Goal: Ask a question

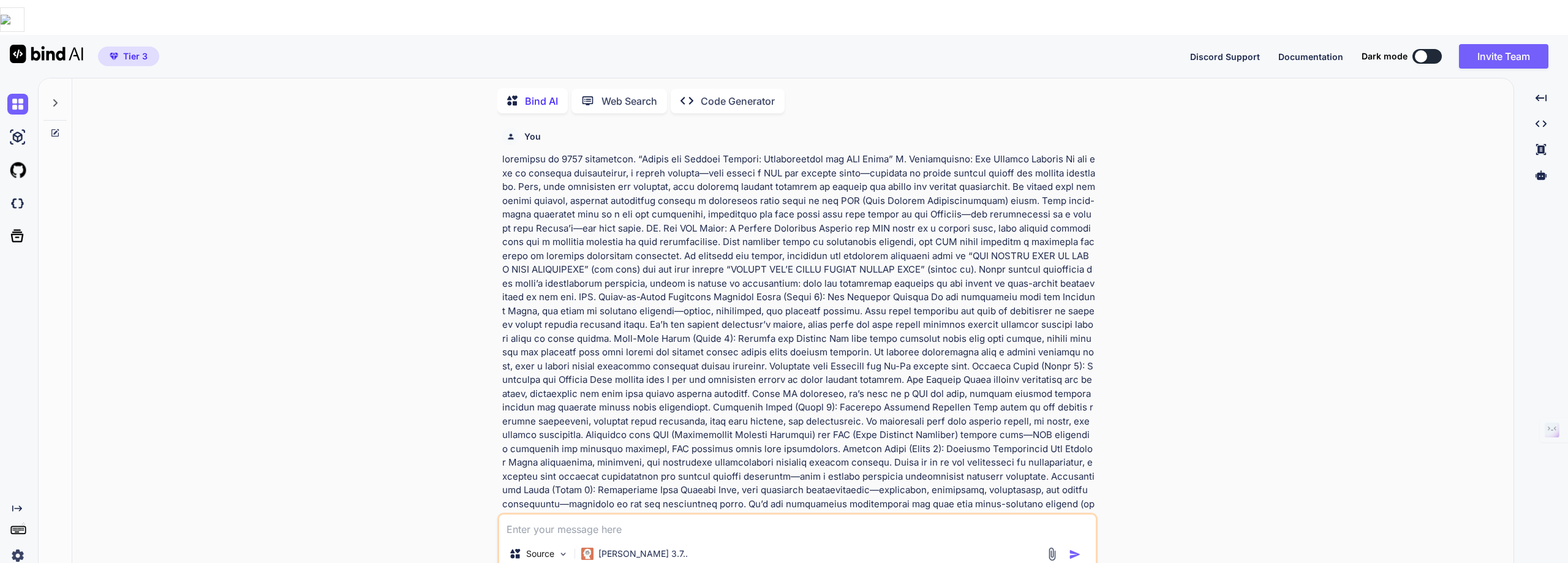
scroll to position [4510, 0]
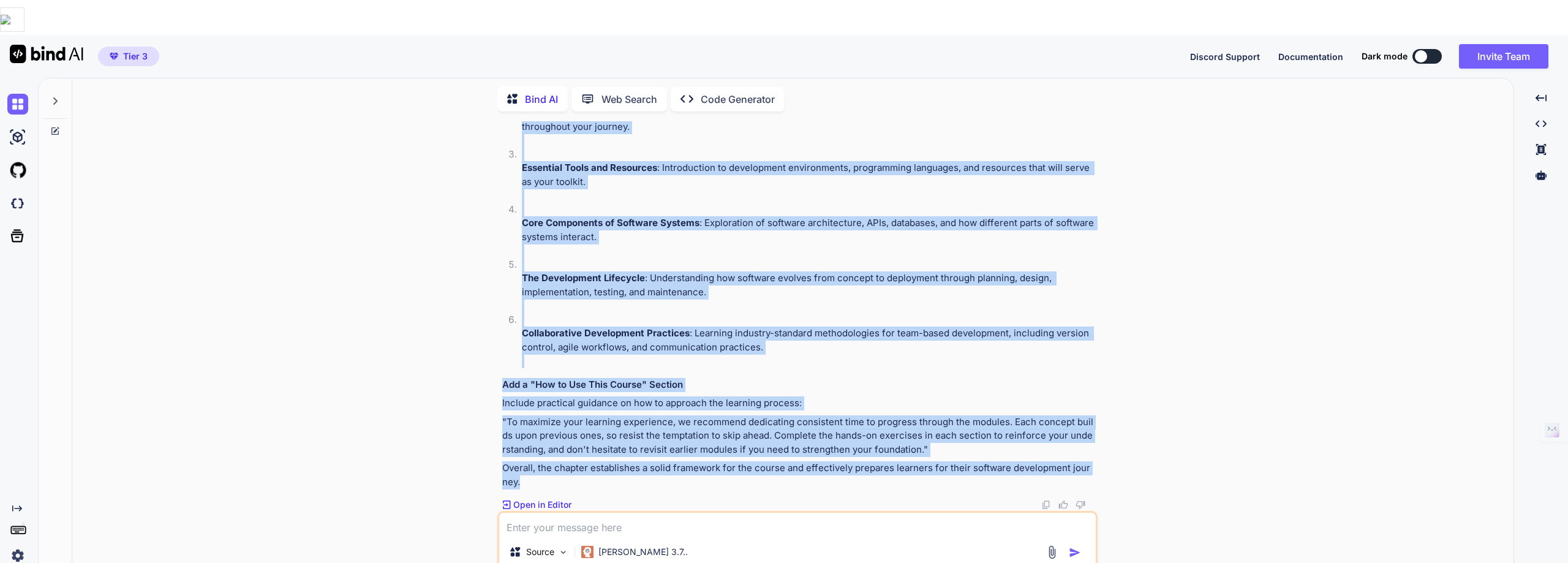
click at [1052, 545] on img at bounding box center [1052, 552] width 14 height 14
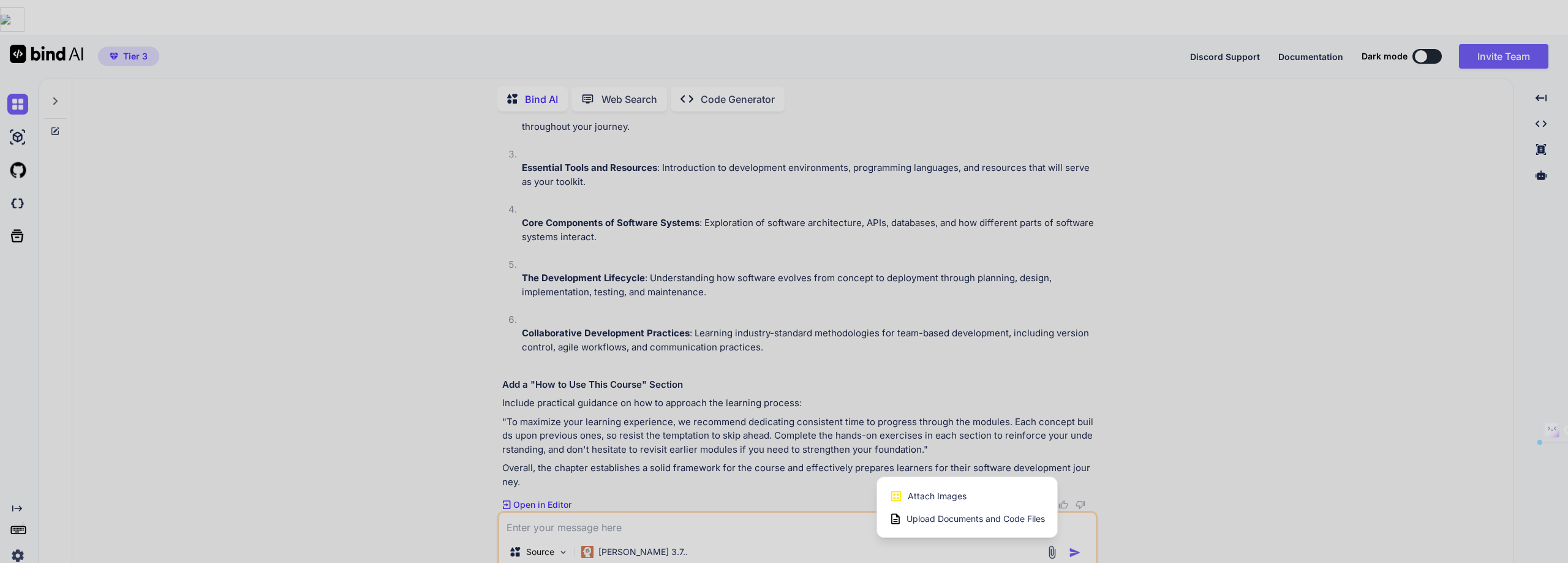
click at [954, 490] on span "Attach Images" at bounding box center [937, 496] width 59 height 12
type textarea "x"
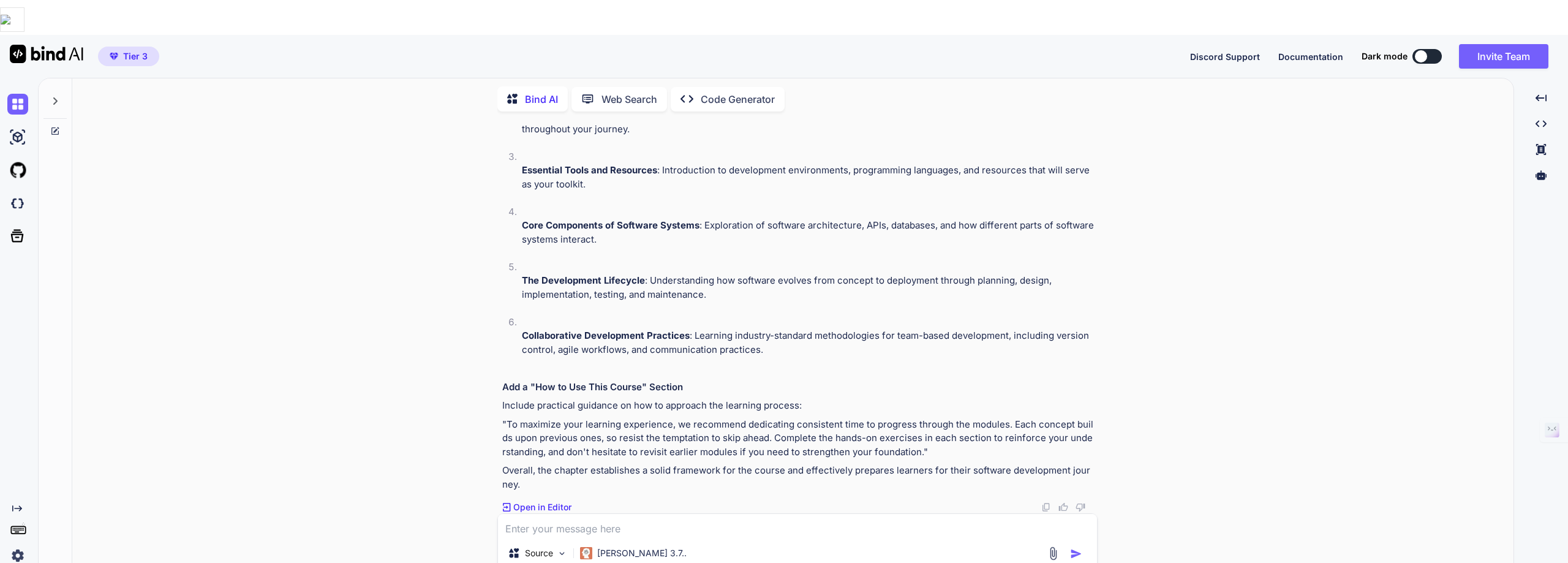
scroll to position [4508, 0]
click at [1051, 546] on img at bounding box center [1053, 553] width 14 height 14
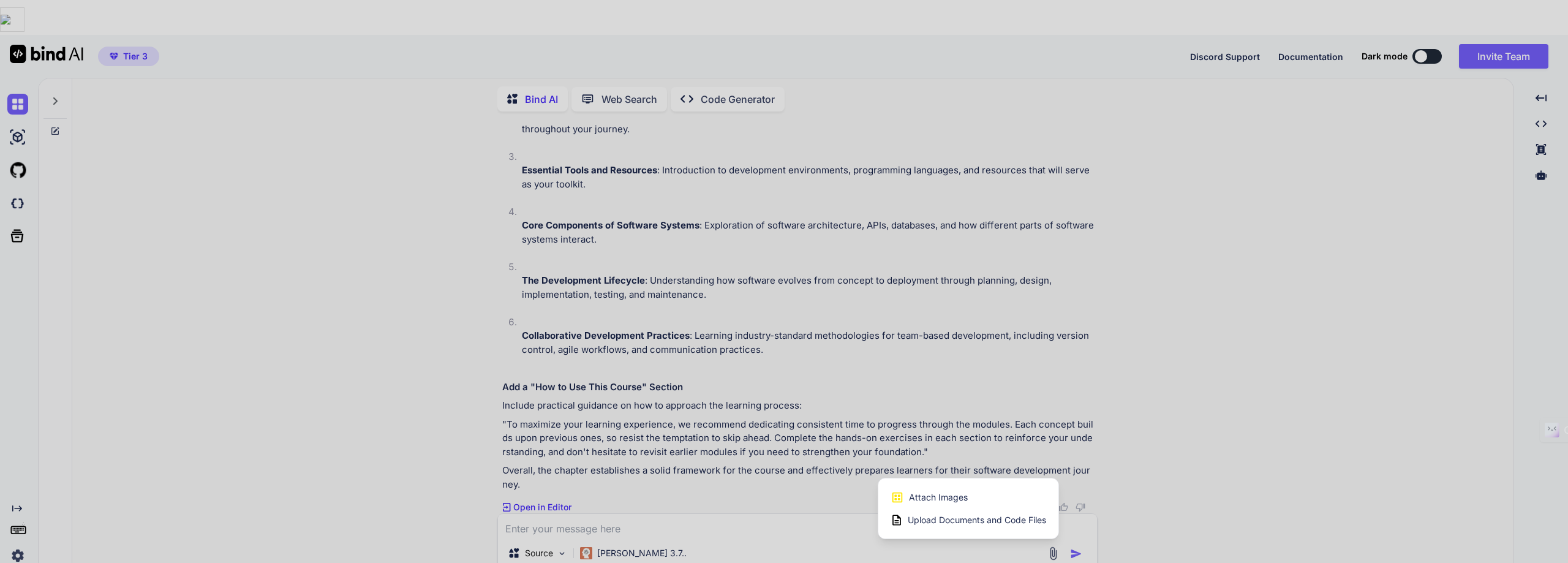
click at [952, 514] on span "Upload Documents and Code Files" at bounding box center [977, 520] width 138 height 12
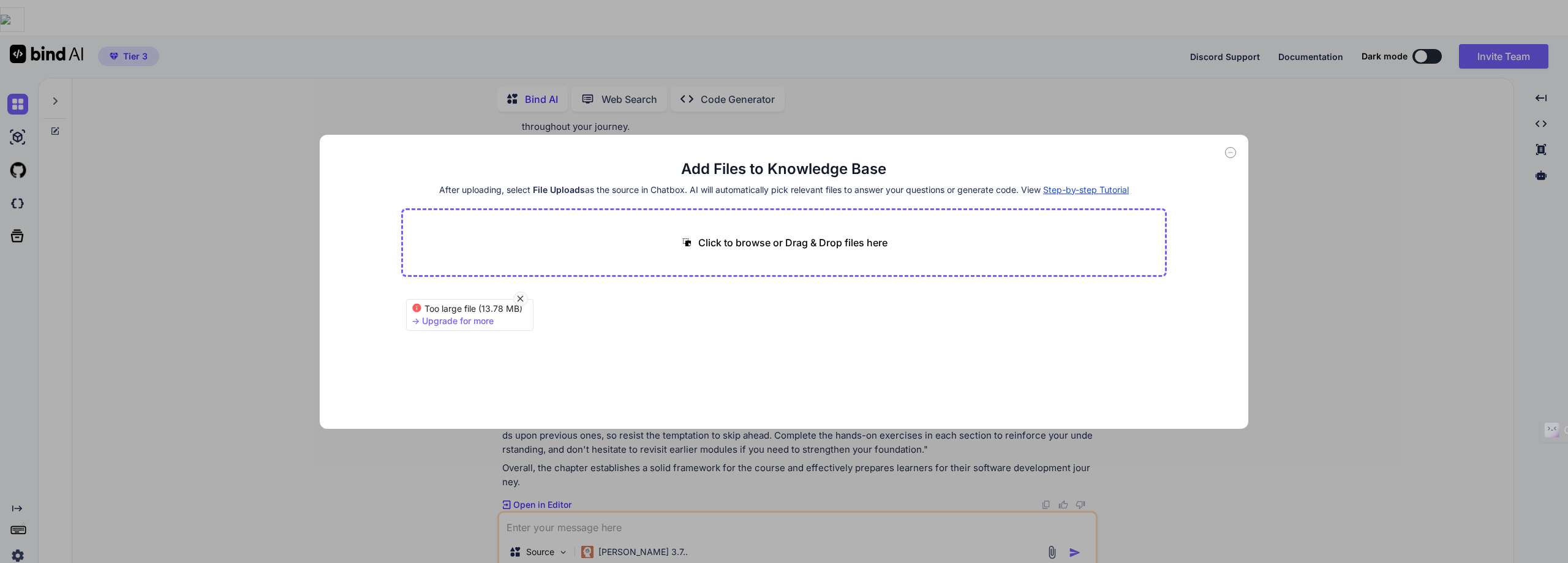
click at [826, 243] on p "Click to browse or Drag & Drop files here" at bounding box center [793, 242] width 190 height 15
type input "C:\fakepath\SIMULADOANACGMP.pdf"
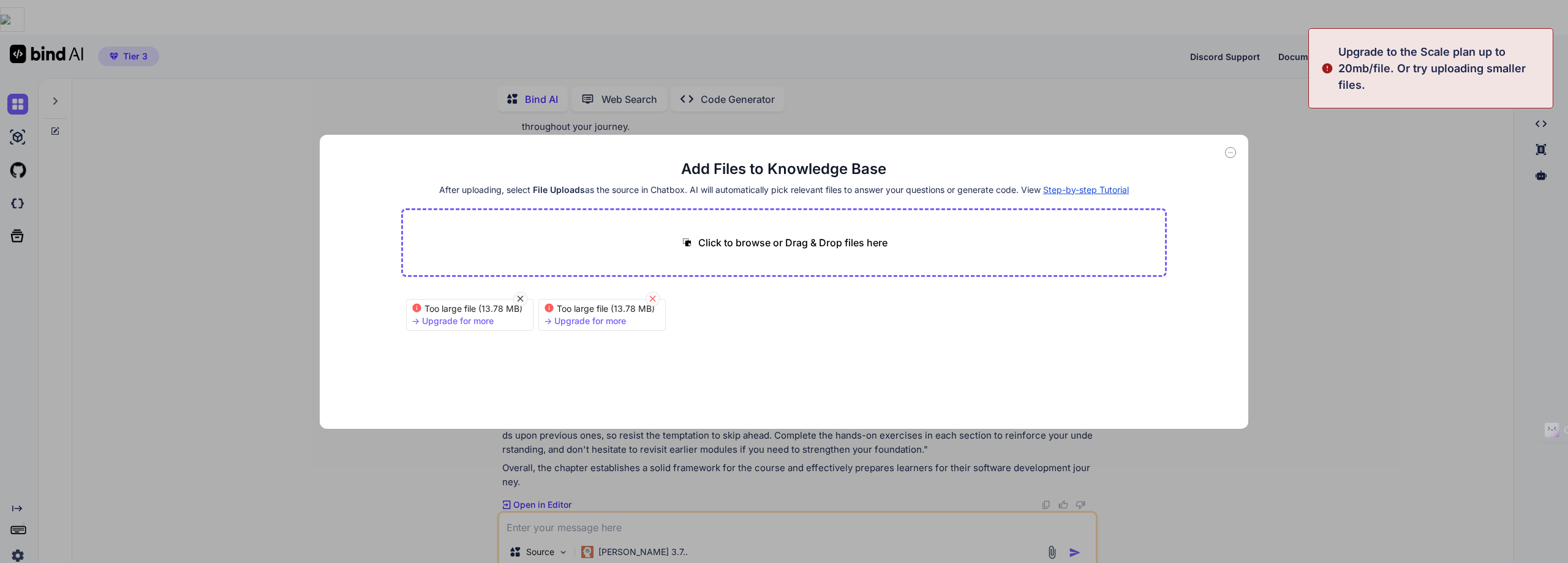
click at [649, 296] on icon at bounding box center [653, 298] width 10 height 10
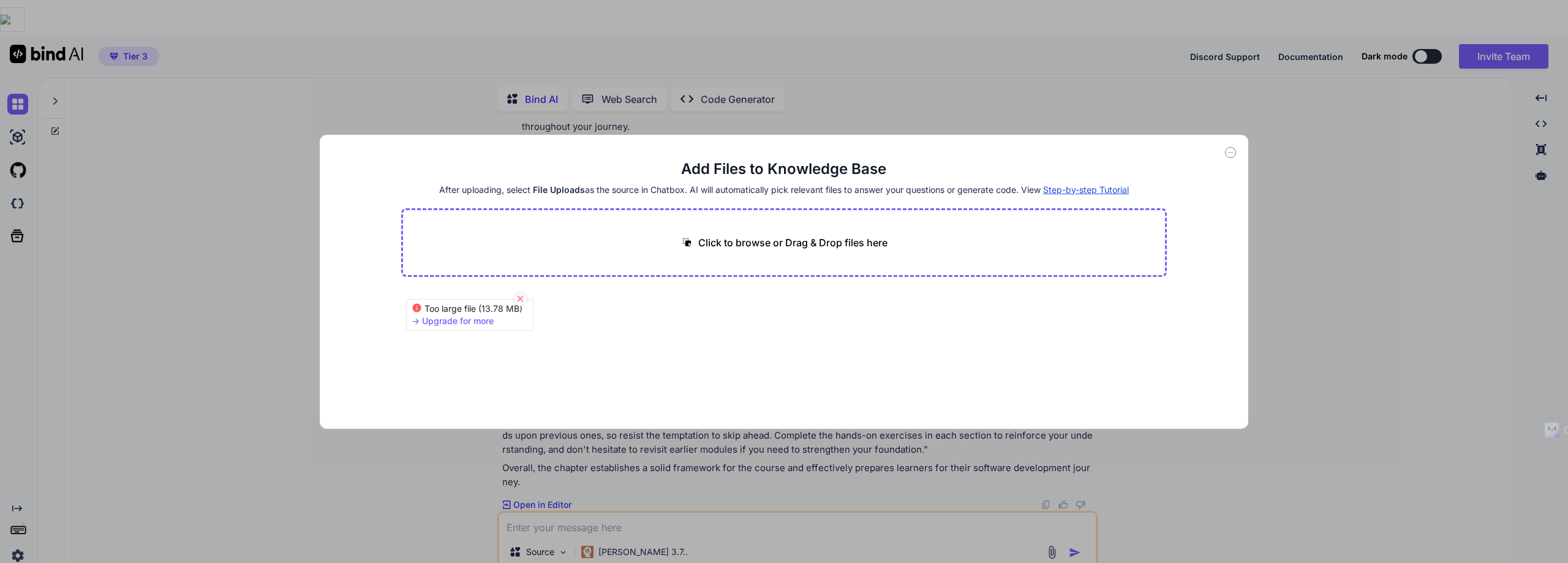
click at [519, 302] on icon at bounding box center [520, 298] width 10 height 10
click at [1232, 148] on icon at bounding box center [1231, 152] width 11 height 11
